Goal: Information Seeking & Learning: Learn about a topic

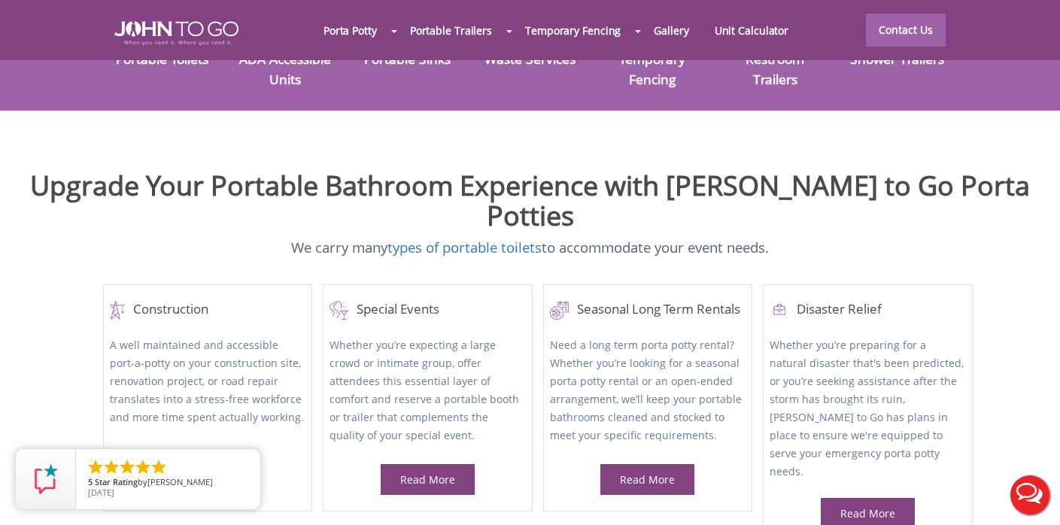
scroll to position [497, 0]
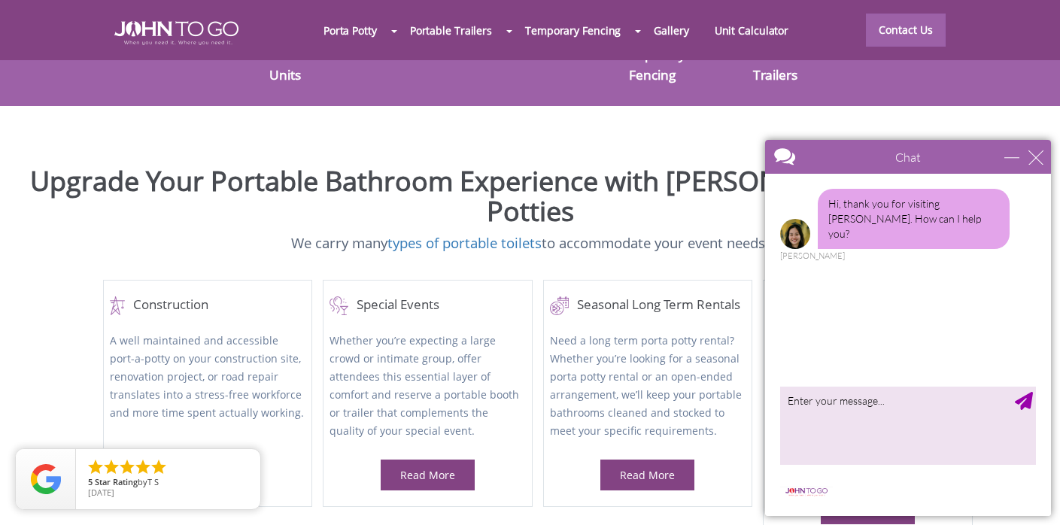
click at [1038, 147] on div "Chat" at bounding box center [908, 157] width 286 height 34
click at [1037, 159] on div "close" at bounding box center [1035, 157] width 15 height 15
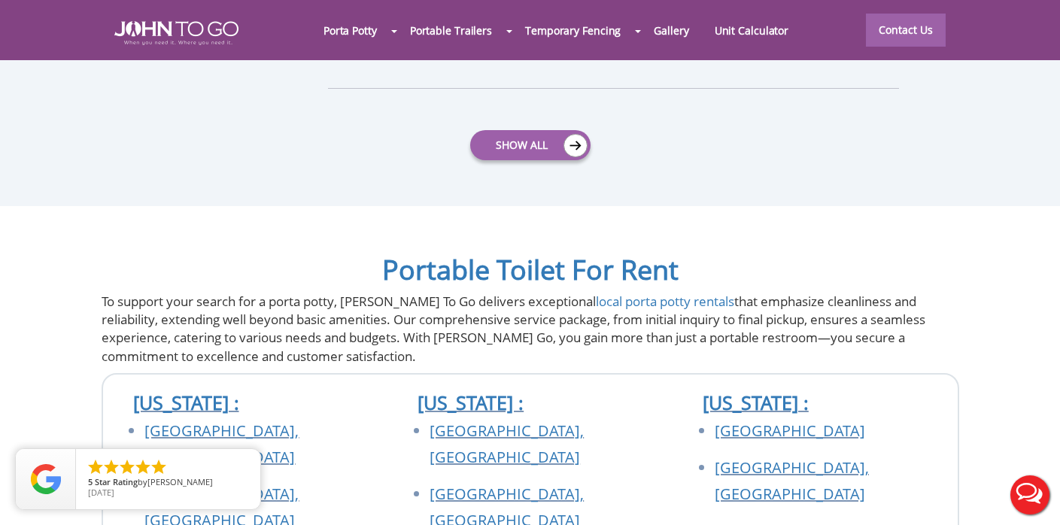
scroll to position [5085, 0]
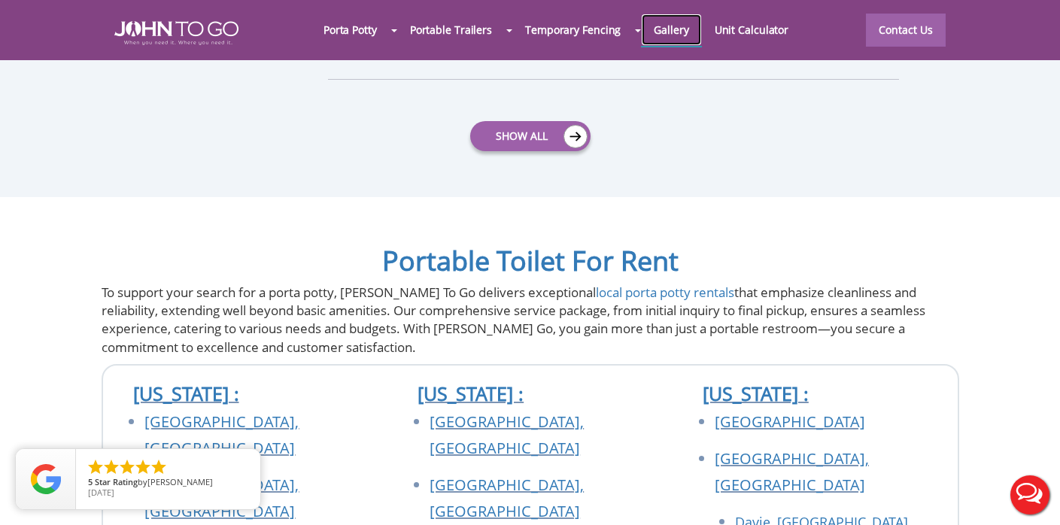
click at [683, 28] on link "Gallery" at bounding box center [671, 30] width 60 height 32
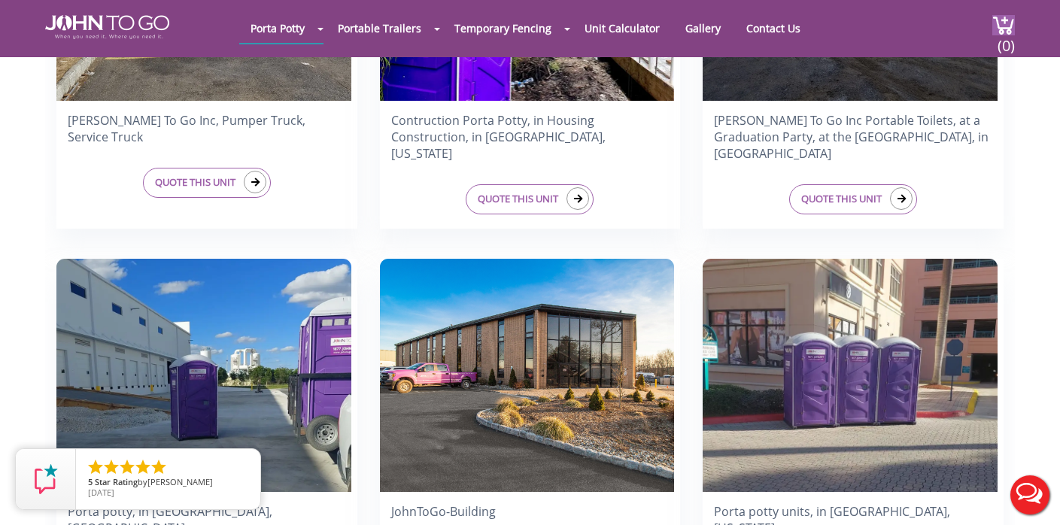
scroll to position [668, 0]
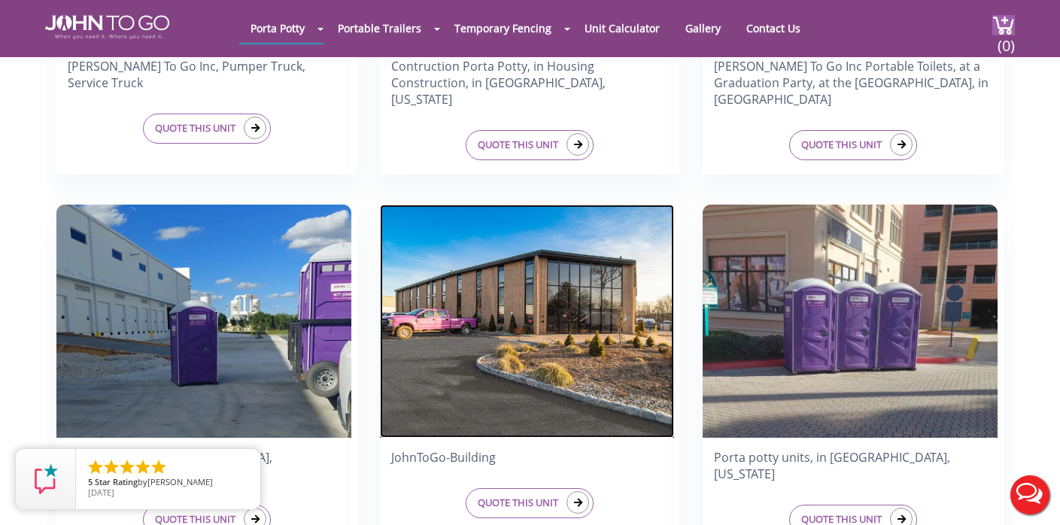
click at [455, 381] on img at bounding box center [527, 321] width 295 height 233
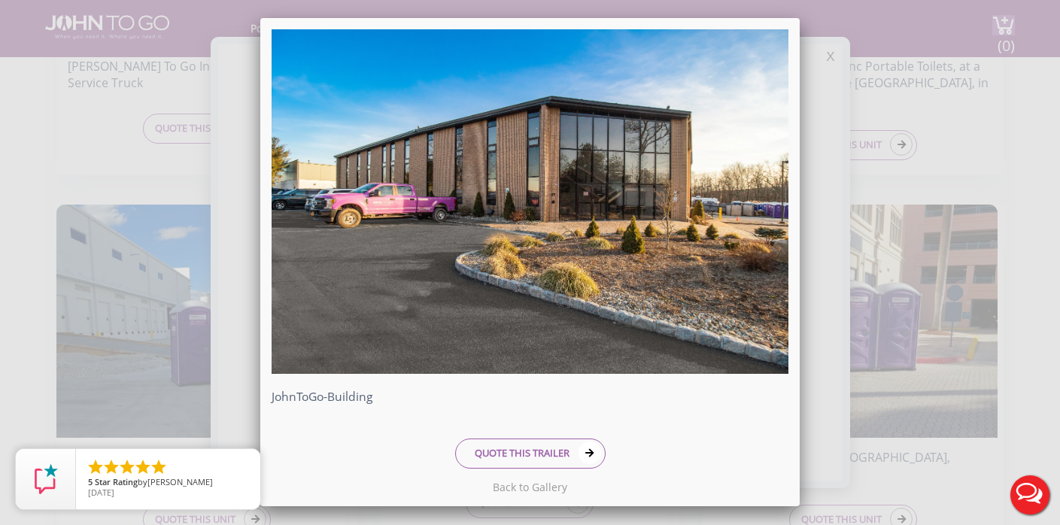
scroll to position [0, 0]
click at [863, 43] on div "JohnToGo-Building QUOTE THIS TRAILER" at bounding box center [530, 262] width 1060 height 525
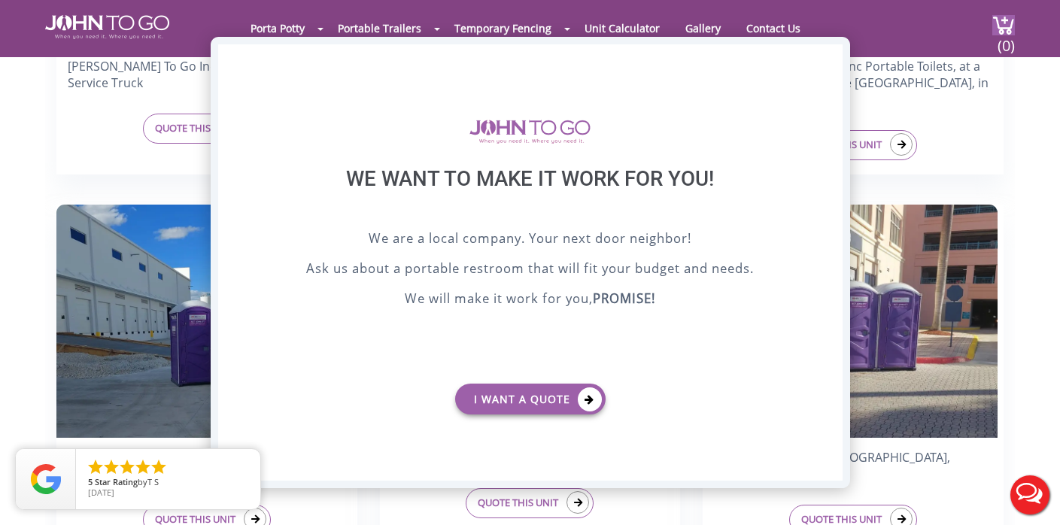
click at [830, 52] on div "X" at bounding box center [829, 57] width 23 height 26
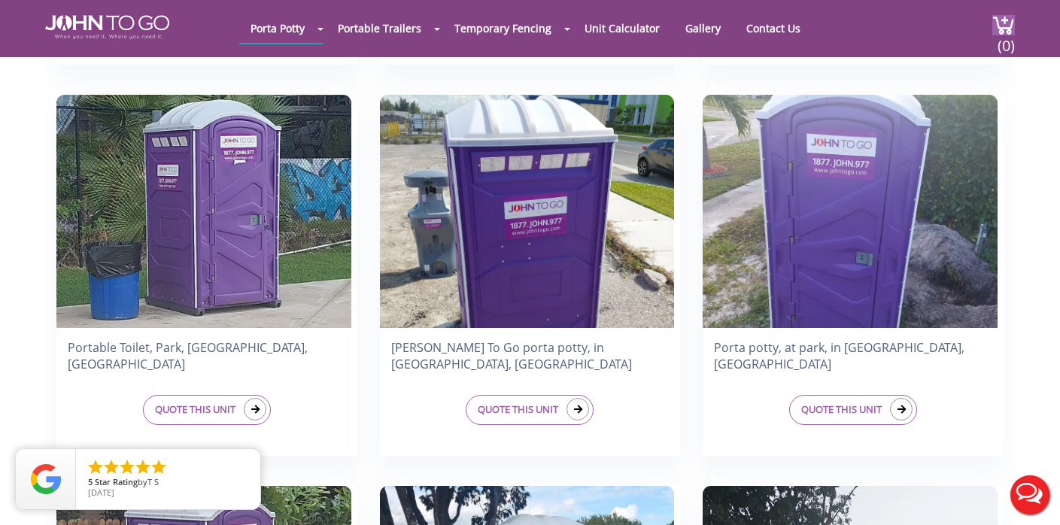
scroll to position [1970, 0]
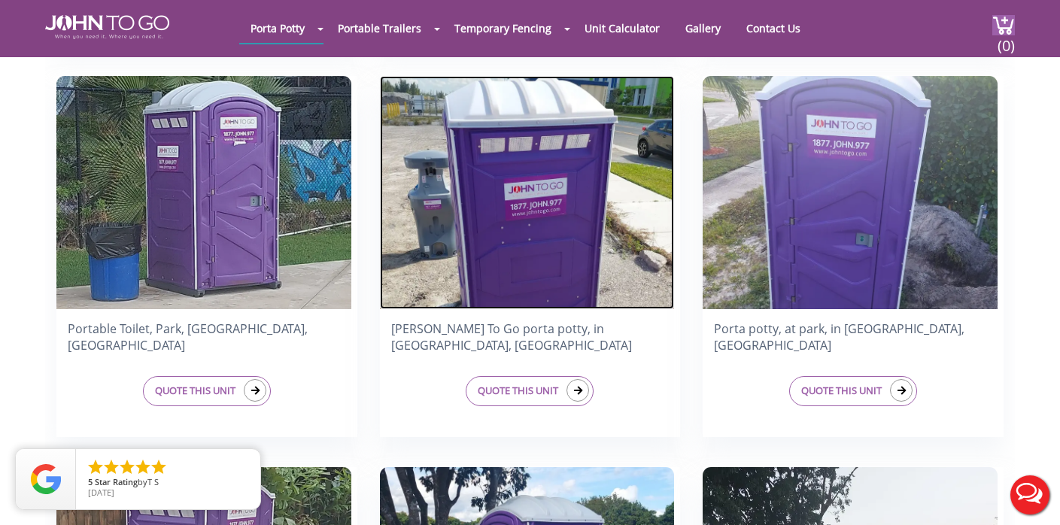
click at [587, 171] on img at bounding box center [527, 192] width 295 height 233
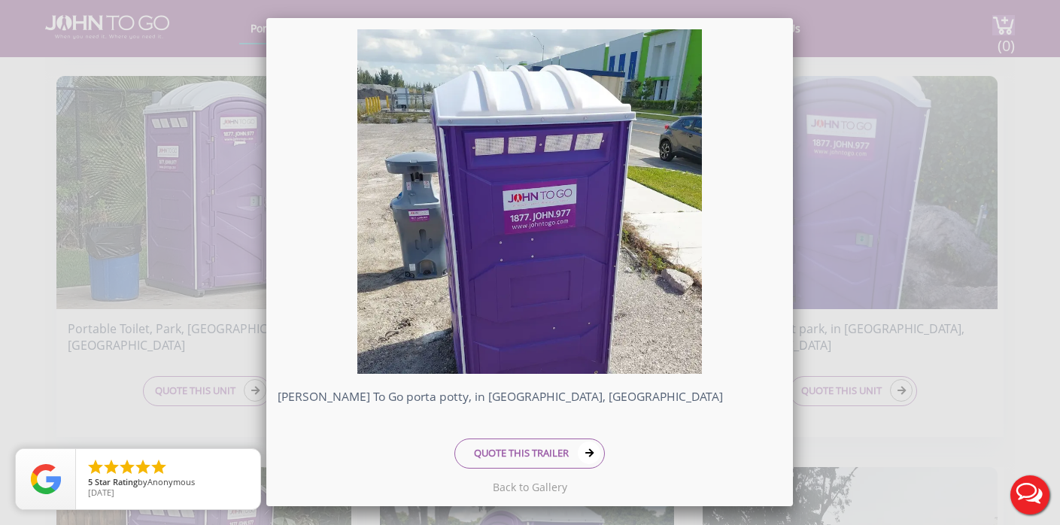
click at [866, 29] on div "John To Go porta potty, in Haialeah, Fl QUOTE THIS TRAILER" at bounding box center [530, 262] width 1060 height 525
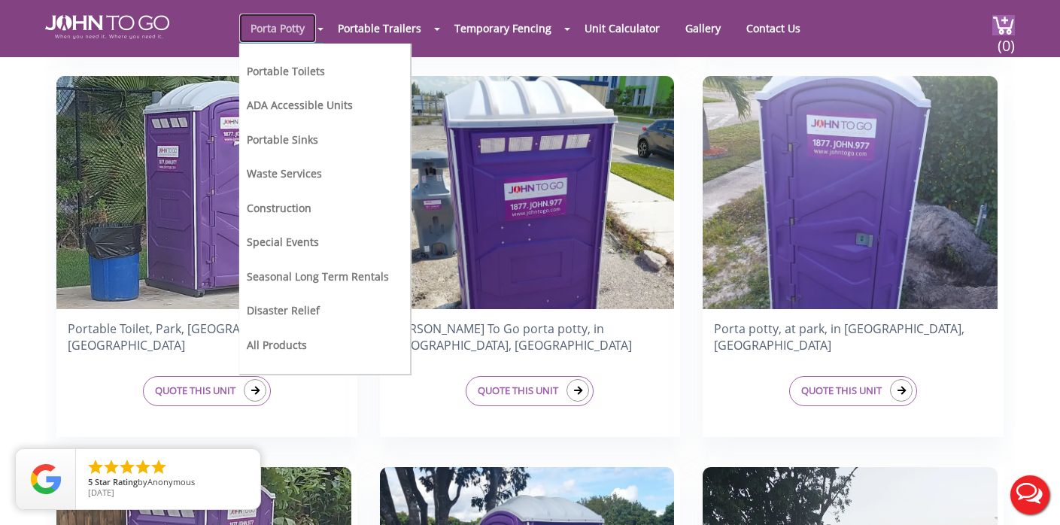
click at [287, 31] on link "Porta Potty" at bounding box center [277, 28] width 77 height 29
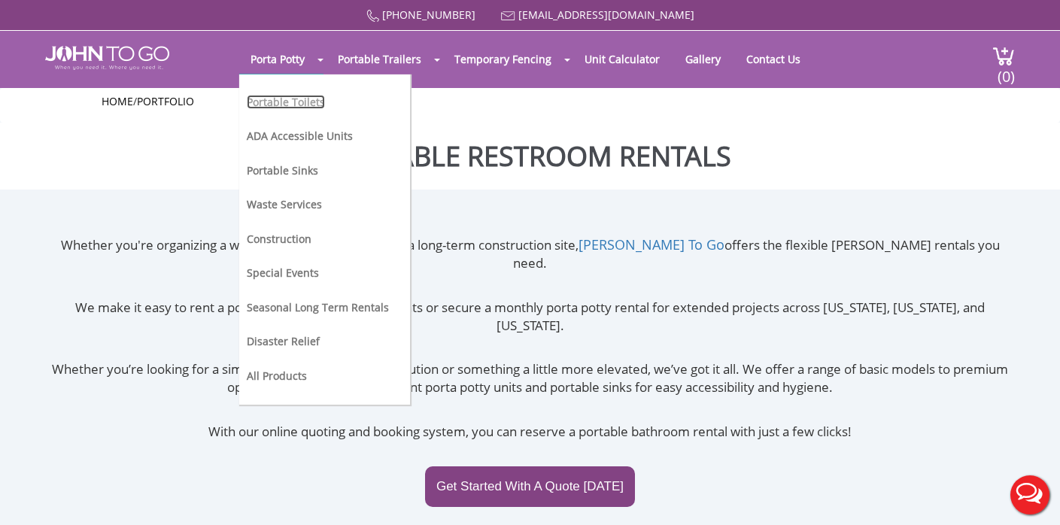
click at [286, 100] on link "Portable Toilets" at bounding box center [286, 102] width 78 height 14
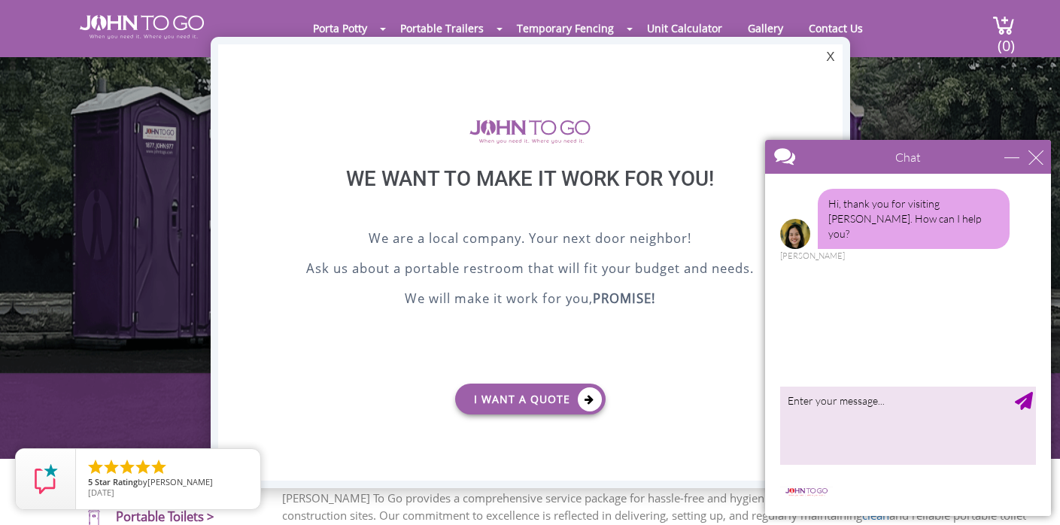
click at [760, 28] on div at bounding box center [530, 262] width 1060 height 525
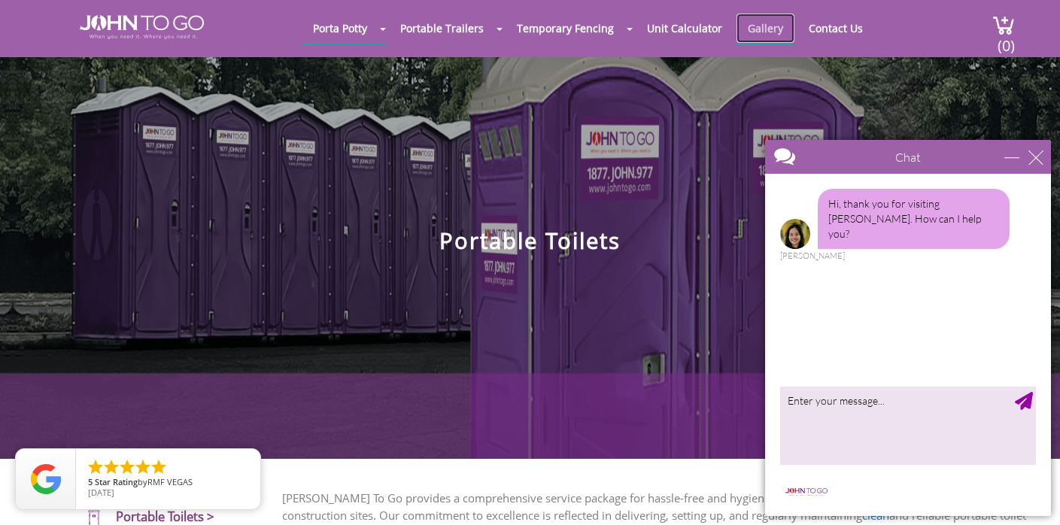
click at [757, 29] on link "Gallery" at bounding box center [765, 28] width 58 height 29
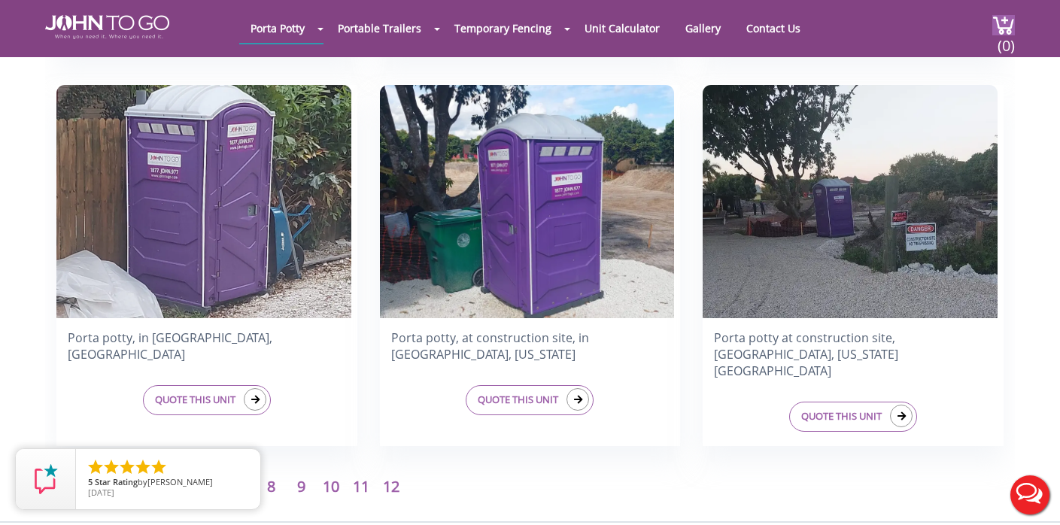
scroll to position [2417, 0]
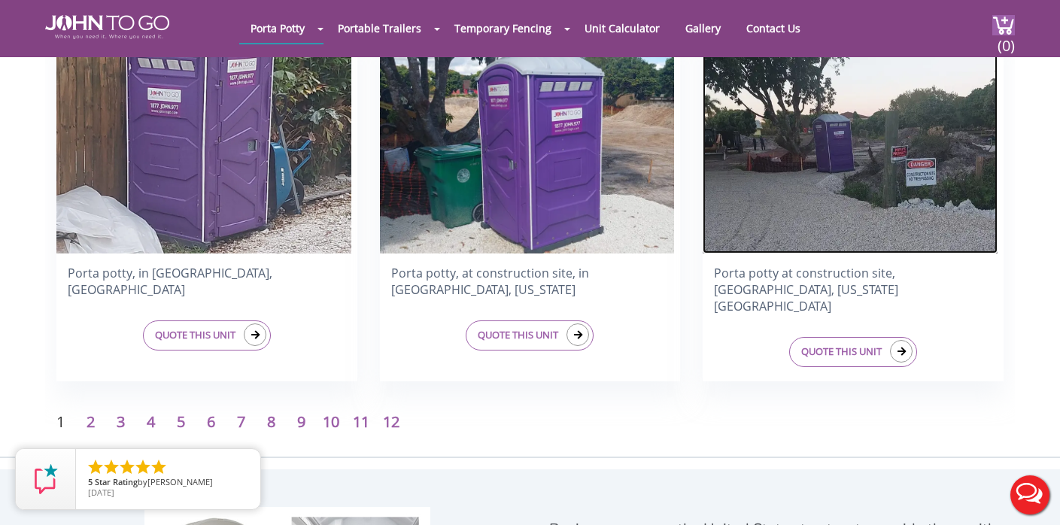
click at [767, 223] on img at bounding box center [850, 136] width 295 height 233
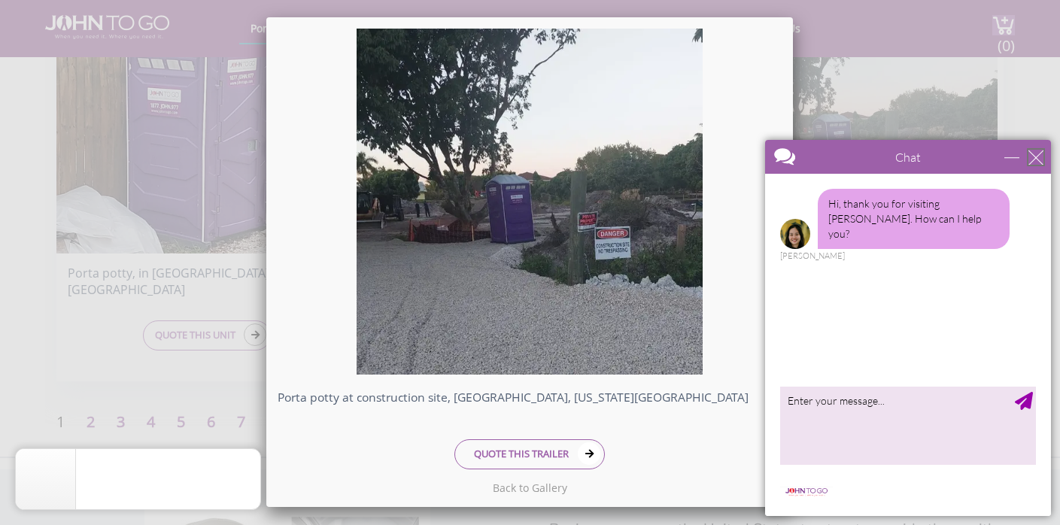
click at [1039, 162] on div "close" at bounding box center [1035, 157] width 15 height 15
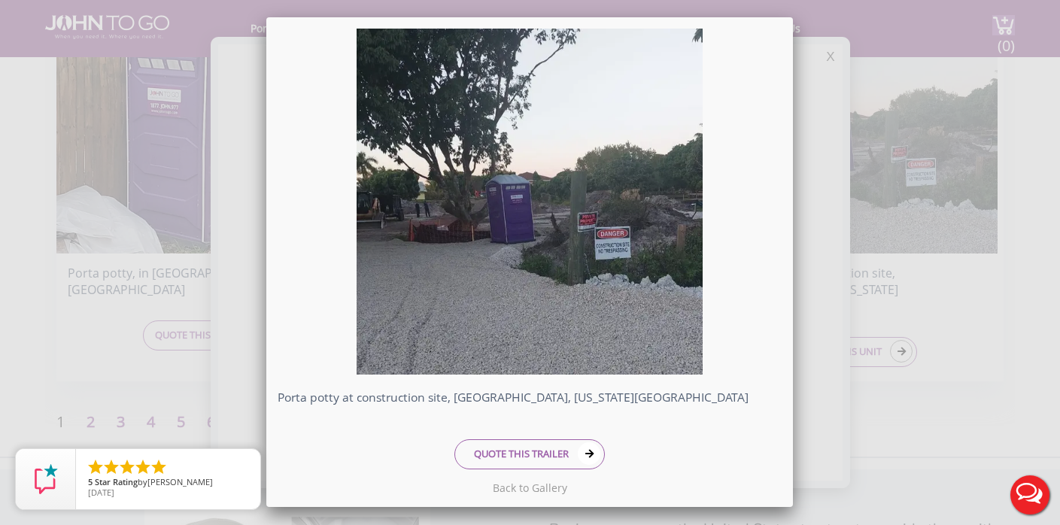
scroll to position [0, 0]
